Goal: Task Accomplishment & Management: Use online tool/utility

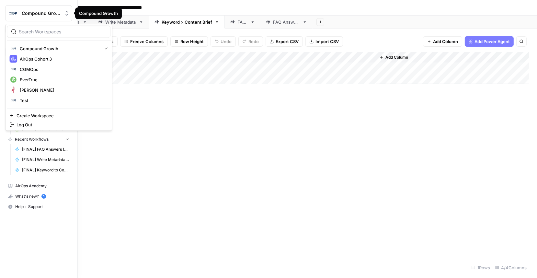
click at [32, 9] on button "Compound Growth" at bounding box center [38, 13] width 67 height 16
click at [33, 45] on div "Compound Growth" at bounding box center [58, 49] width 98 height 8
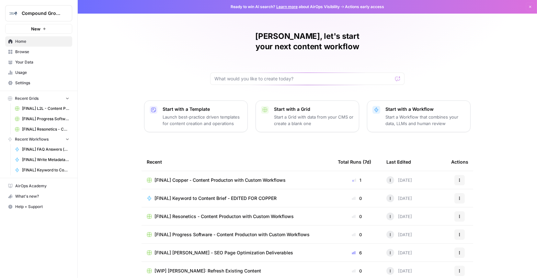
click at [179, 195] on span "[FINAL] Keyword to Content Brief - EDITED FOR COPPER" at bounding box center [215, 198] width 122 height 6
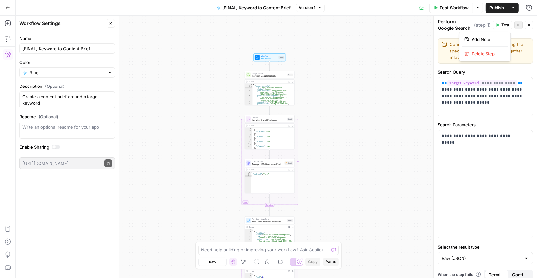
click at [382, 111] on div "**********" at bounding box center [276, 147] width 521 height 262
